Goal: Check status: Check status

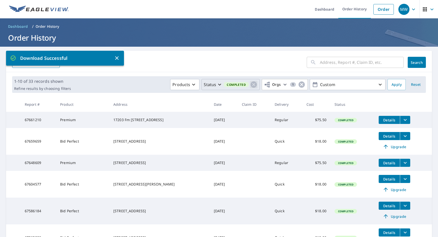
click at [251, 85] on icon "button" at bounding box center [254, 85] width 6 height 6
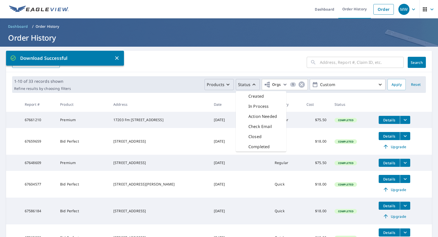
click at [216, 84] on p "Products" at bounding box center [216, 85] width 18 height 6
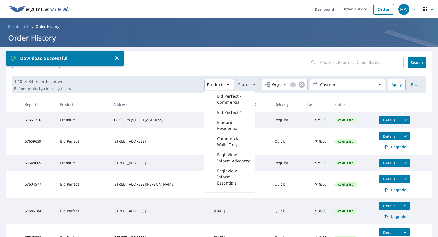
drag, startPoint x: 245, startPoint y: 62, endPoint x: 271, endPoint y: 68, distance: 27.3
click at [245, 62] on form "​ Search Download Excel" at bounding box center [219, 62] width 414 height 11
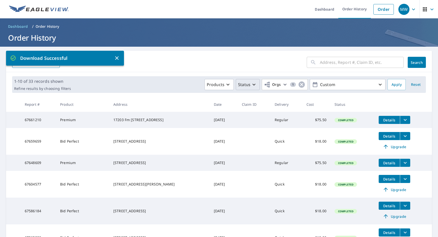
click at [256, 61] on form "​ Search Download Excel" at bounding box center [219, 62] width 414 height 11
click at [327, 8] on link "Dashboard" at bounding box center [325, 9] width 28 height 18
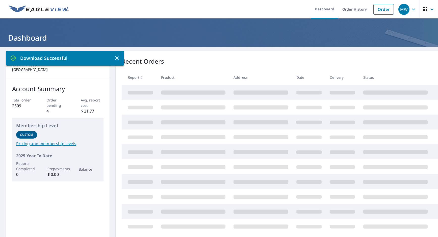
click at [118, 56] on icon "button" at bounding box center [117, 58] width 6 height 6
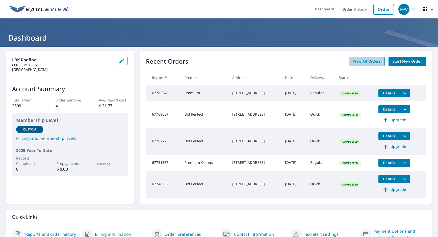
click at [372, 61] on span "View All Orders" at bounding box center [367, 61] width 28 height 6
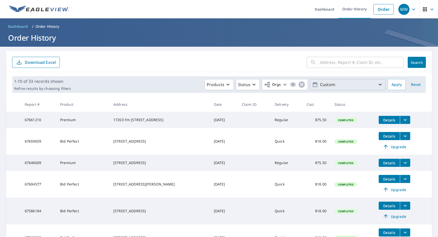
click at [368, 87] on p "Custom" at bounding box center [347, 84] width 59 height 9
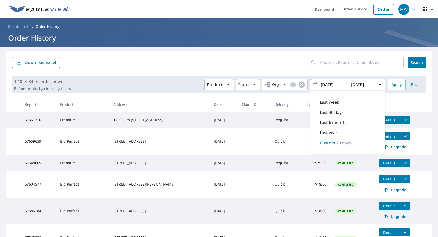
click at [325, 113] on p "Last 30 days" at bounding box center [332, 112] width 24 height 6
type input "[DATE]"
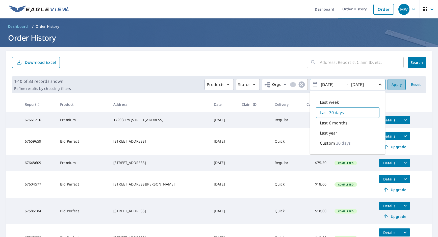
click at [398, 84] on button "Apply" at bounding box center [397, 84] width 18 height 11
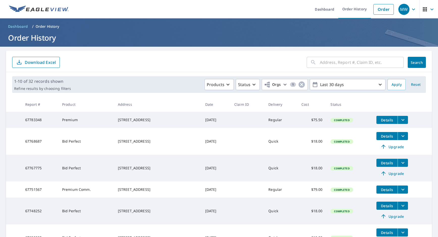
drag, startPoint x: 284, startPoint y: 71, endPoint x: 284, endPoint y: 75, distance: 3.8
click at [284, 72] on div "​ Search Download Excel" at bounding box center [219, 61] width 426 height 21
click at [299, 84] on icon "button" at bounding box center [302, 85] width 6 height 6
click at [269, 84] on icon "button" at bounding box center [272, 85] width 6 height 6
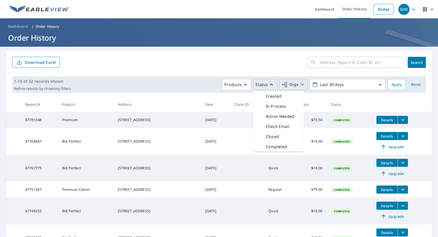
click at [273, 147] on p "Completed" at bounding box center [276, 147] width 21 height 6
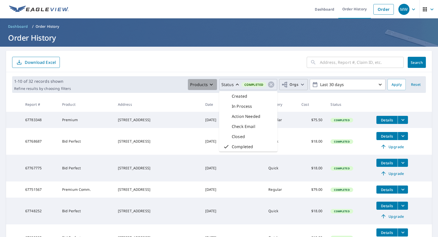
click at [196, 83] on p "Products" at bounding box center [199, 85] width 18 height 6
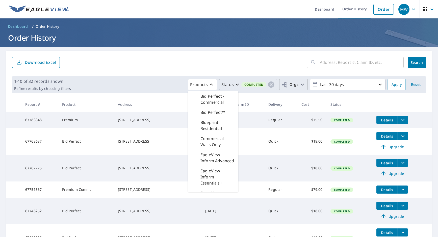
click at [274, 59] on form "​ Search Download Excel" at bounding box center [219, 62] width 414 height 11
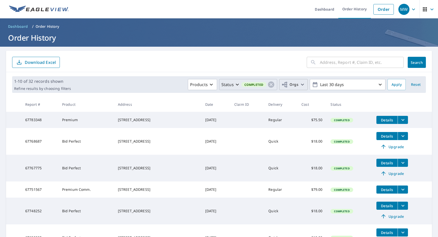
click at [413, 60] on span "Search" at bounding box center [417, 62] width 10 height 5
click at [295, 79] on div "1-10 of 32 records shown Refine results by choosing filters Products Status Com…" at bounding box center [219, 84] width 414 height 17
click at [293, 84] on span "Orgs" at bounding box center [290, 85] width 17 height 6
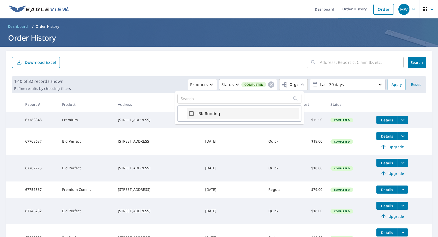
click at [223, 113] on div "LBK Roofing" at bounding box center [242, 113] width 111 height 11
click at [190, 113] on input "LBK Roofing" at bounding box center [191, 114] width 6 height 6
checkbox input "true"
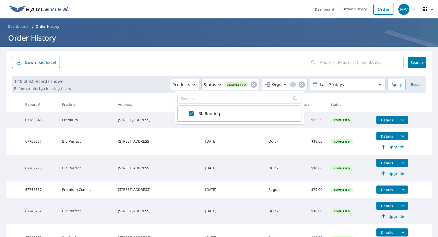
click at [418, 67] on button "Search" at bounding box center [417, 62] width 18 height 11
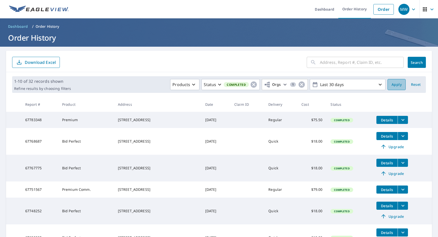
click at [394, 87] on span "Apply" at bounding box center [397, 85] width 10 height 6
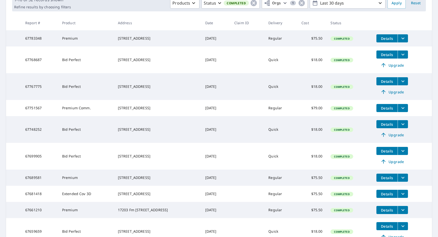
scroll to position [137, 0]
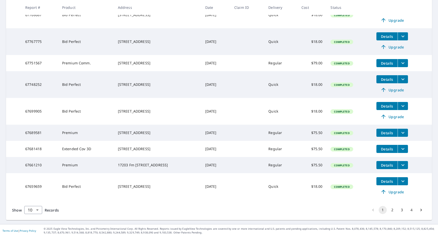
click at [318, 202] on div "Show 10 10 ​ Records 1 2 3 4" at bounding box center [219, 210] width 426 height 20
click at [40, 210] on body "MW MW Dashboard Order History Order MW Dashboard / Order History Order History …" at bounding box center [219, 118] width 438 height 237
click at [34, 226] on li "100" at bounding box center [33, 226] width 18 height 9
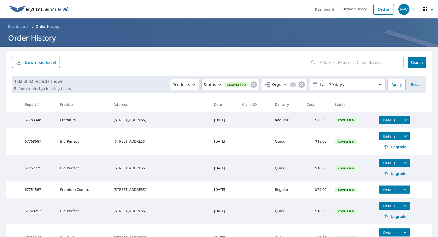
click at [176, 57] on div "​ Search Download Excel" at bounding box center [219, 61] width 426 height 21
